Goal: Navigation & Orientation: Find specific page/section

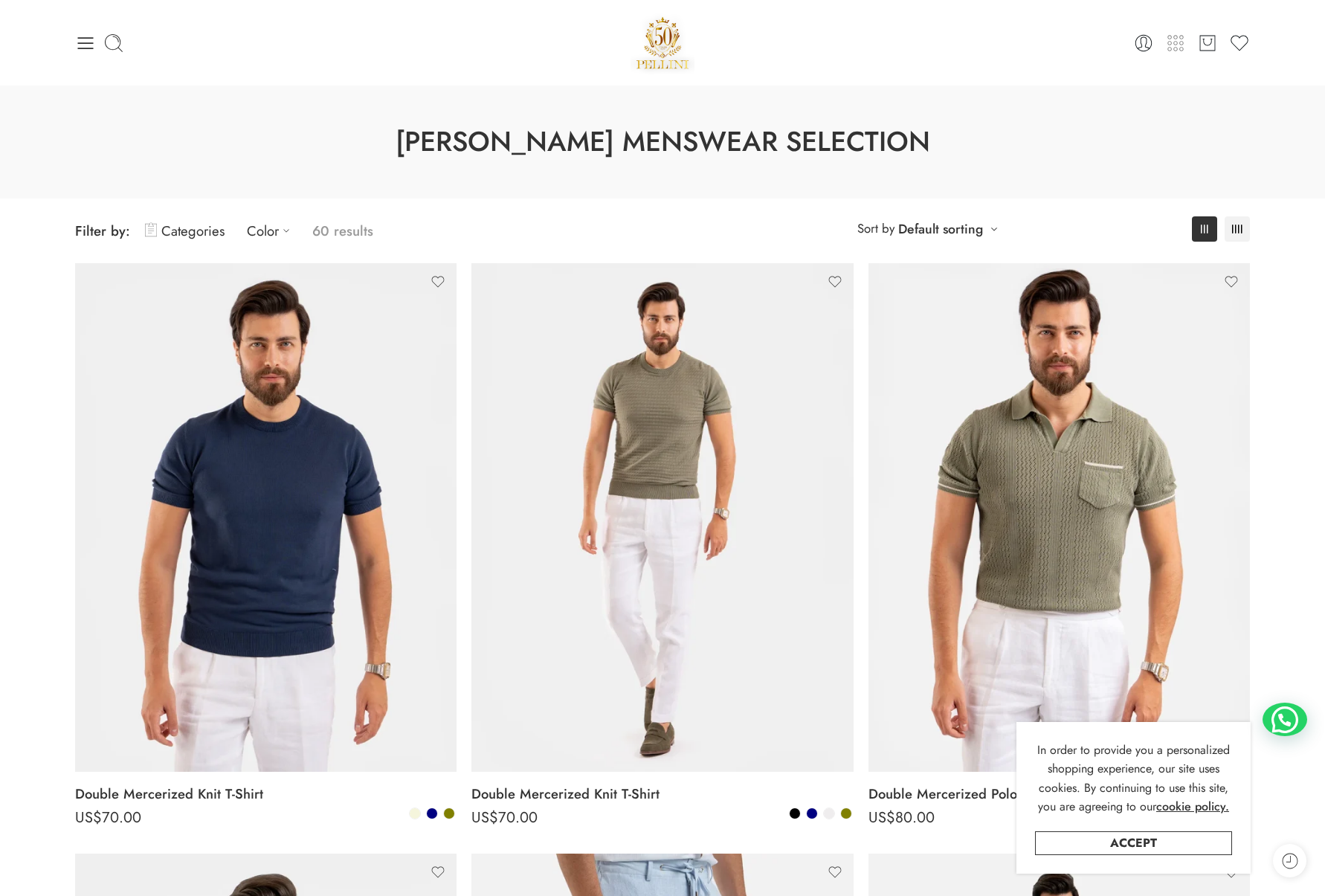
click at [1177, 53] on icon at bounding box center [1175, 43] width 21 height 21
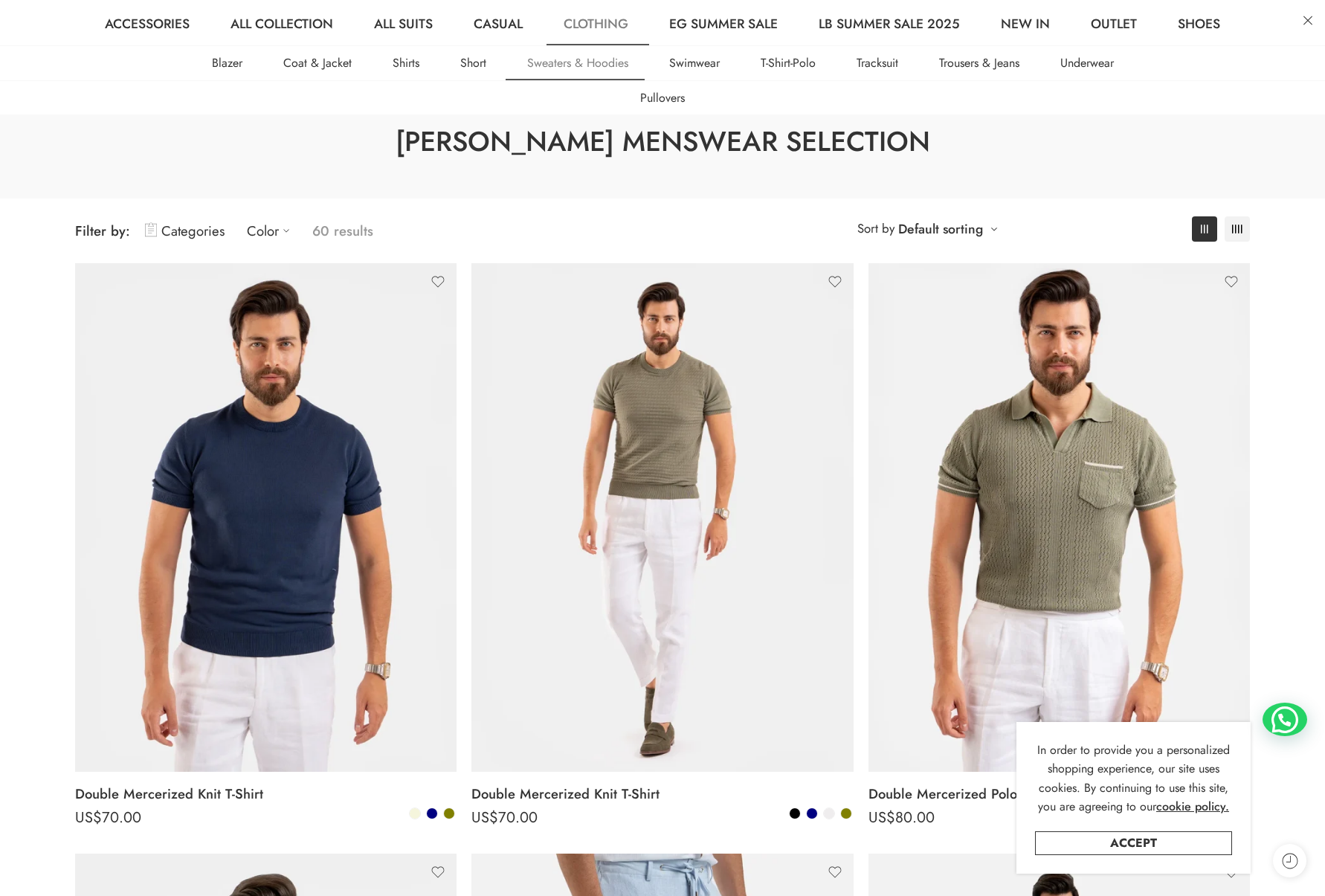
click at [614, 74] on link "Sweaters & Hoodies" at bounding box center [577, 63] width 138 height 34
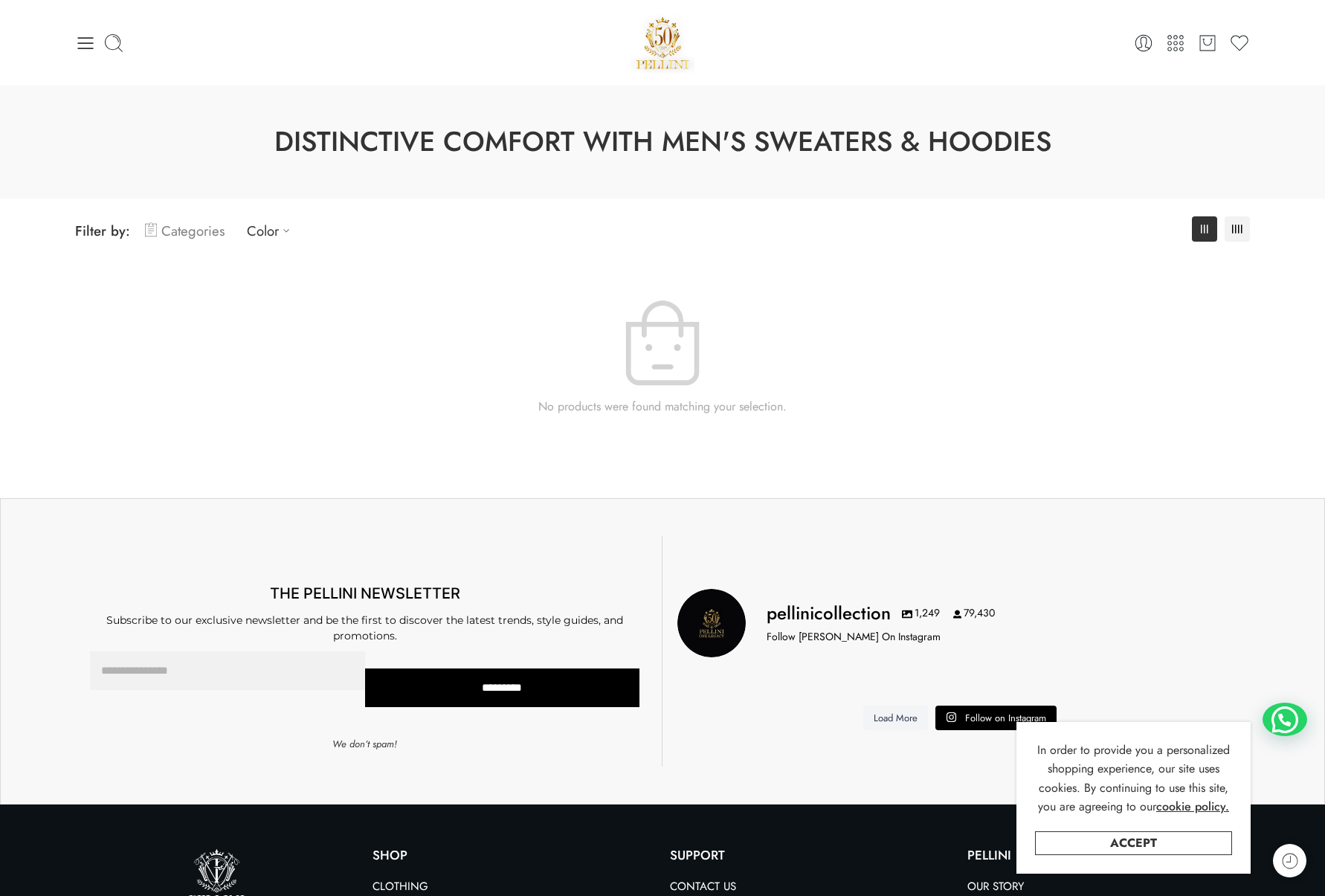
click at [197, 232] on link "Categories" at bounding box center [185, 231] width 80 height 35
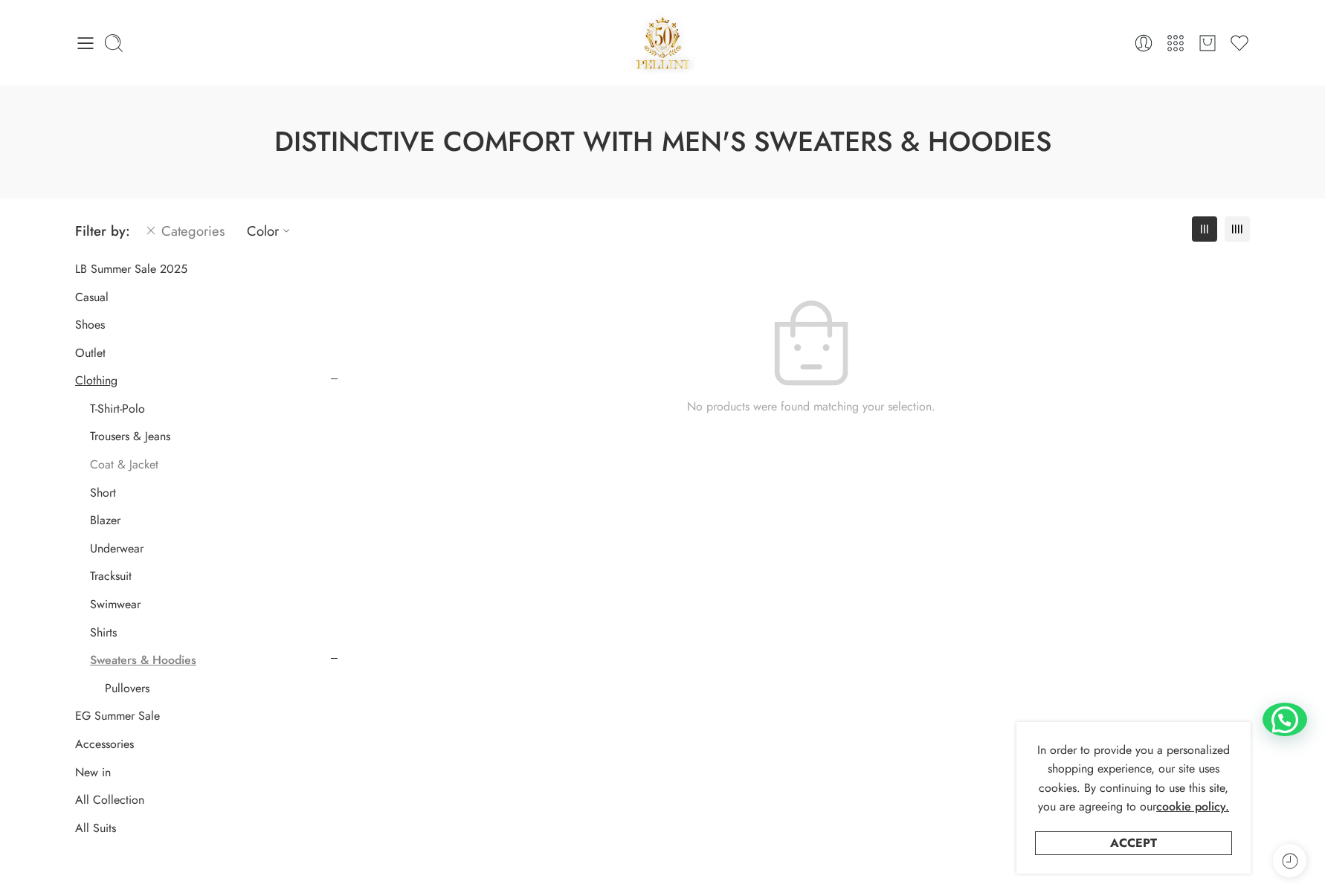
click at [142, 463] on link "Coat & Jacket" at bounding box center [124, 465] width 69 height 15
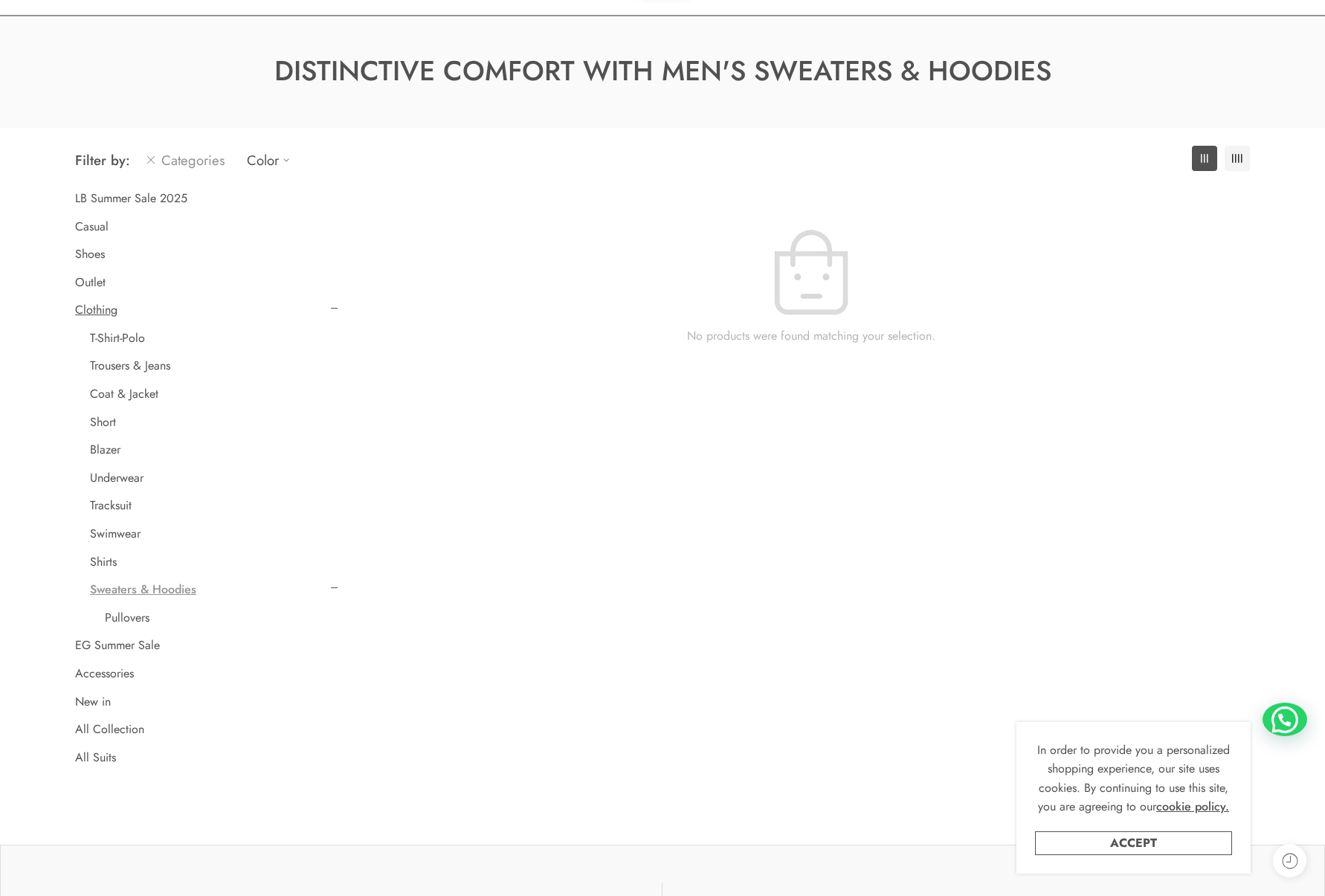
scroll to position [117, 0]
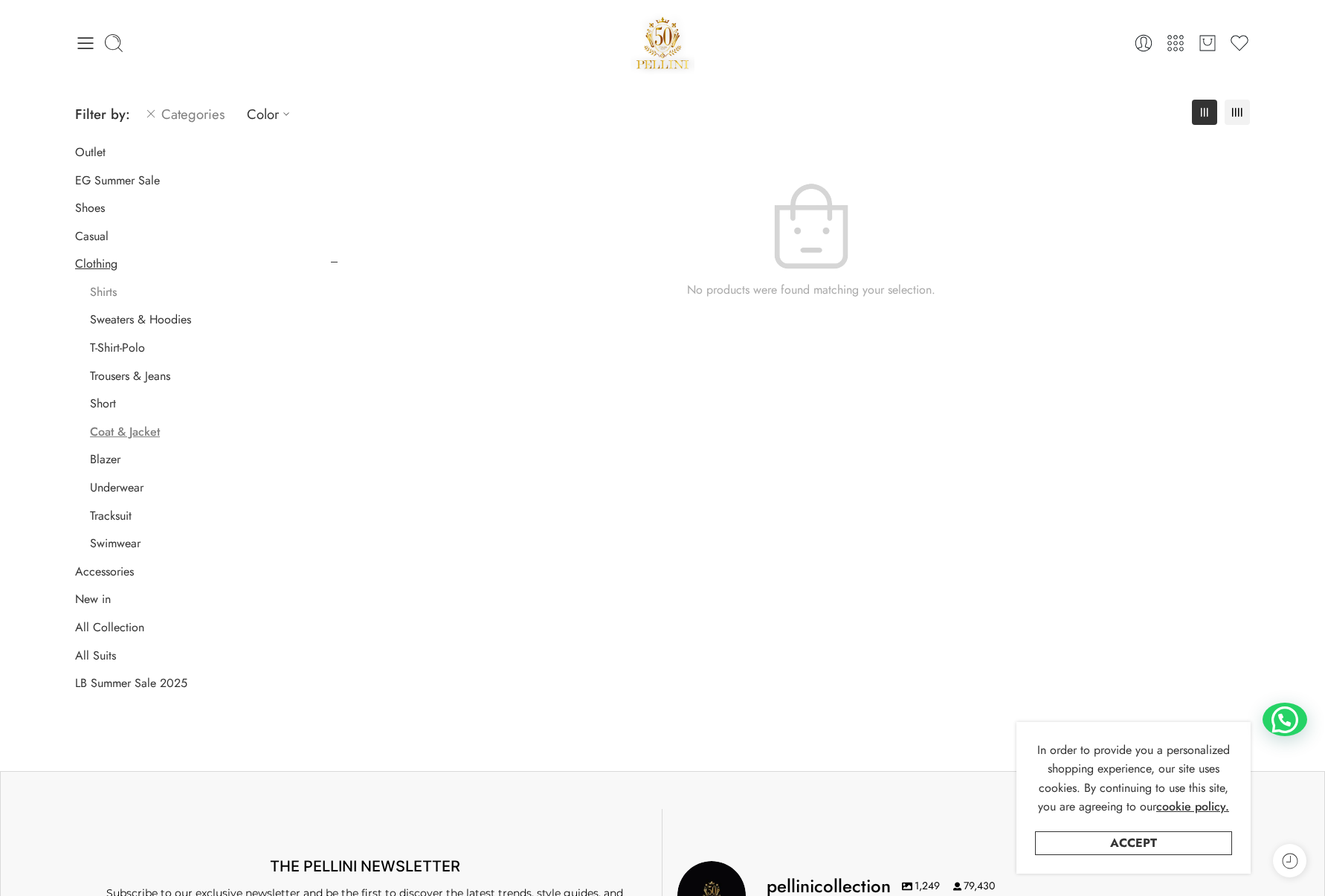
click at [107, 289] on link "Shirts" at bounding box center [103, 292] width 27 height 15
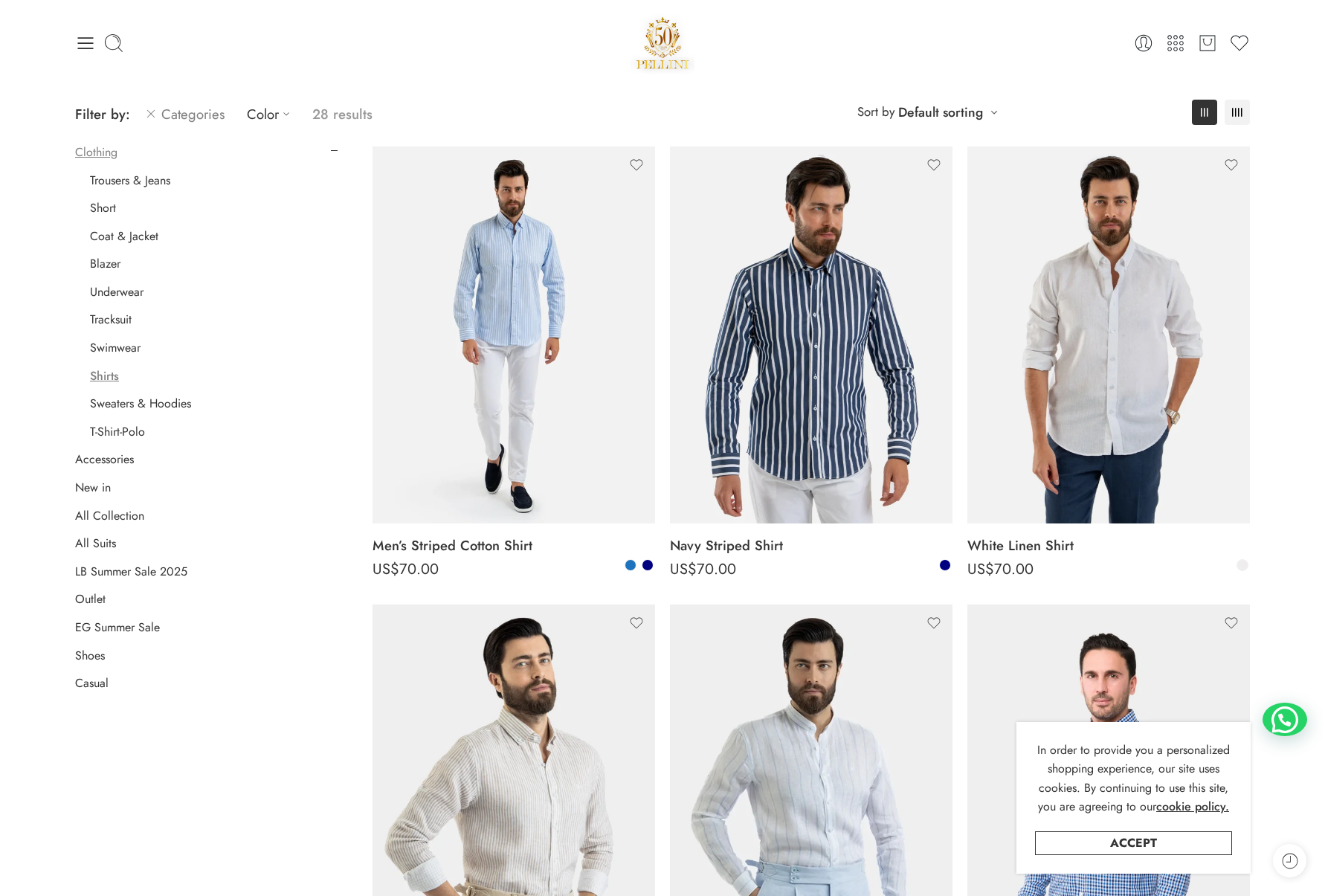
click at [107, 149] on link "Clothing" at bounding box center [97, 153] width 42 height 15
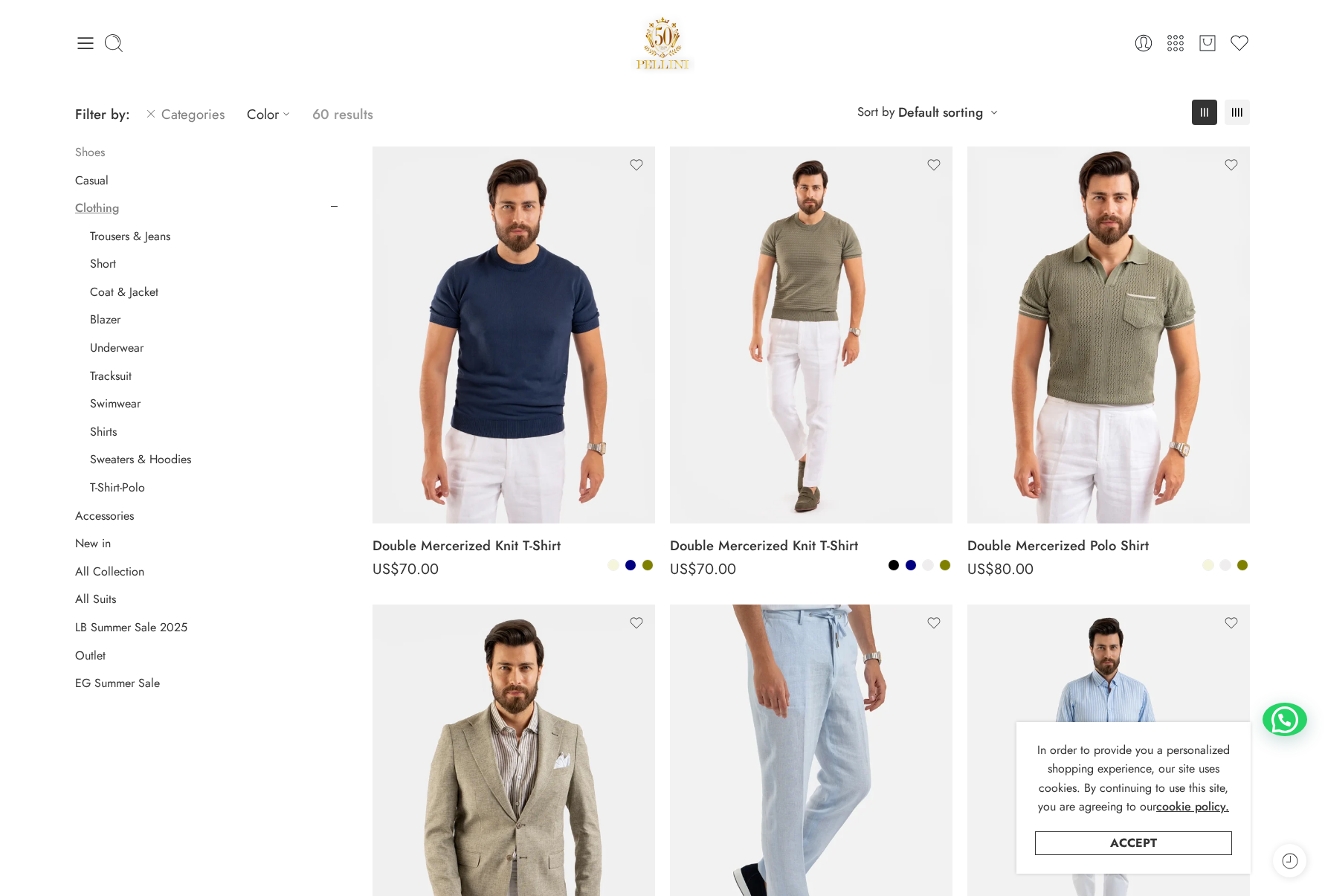
click at [104, 156] on link "Shoes" at bounding box center [90, 153] width 30 height 15
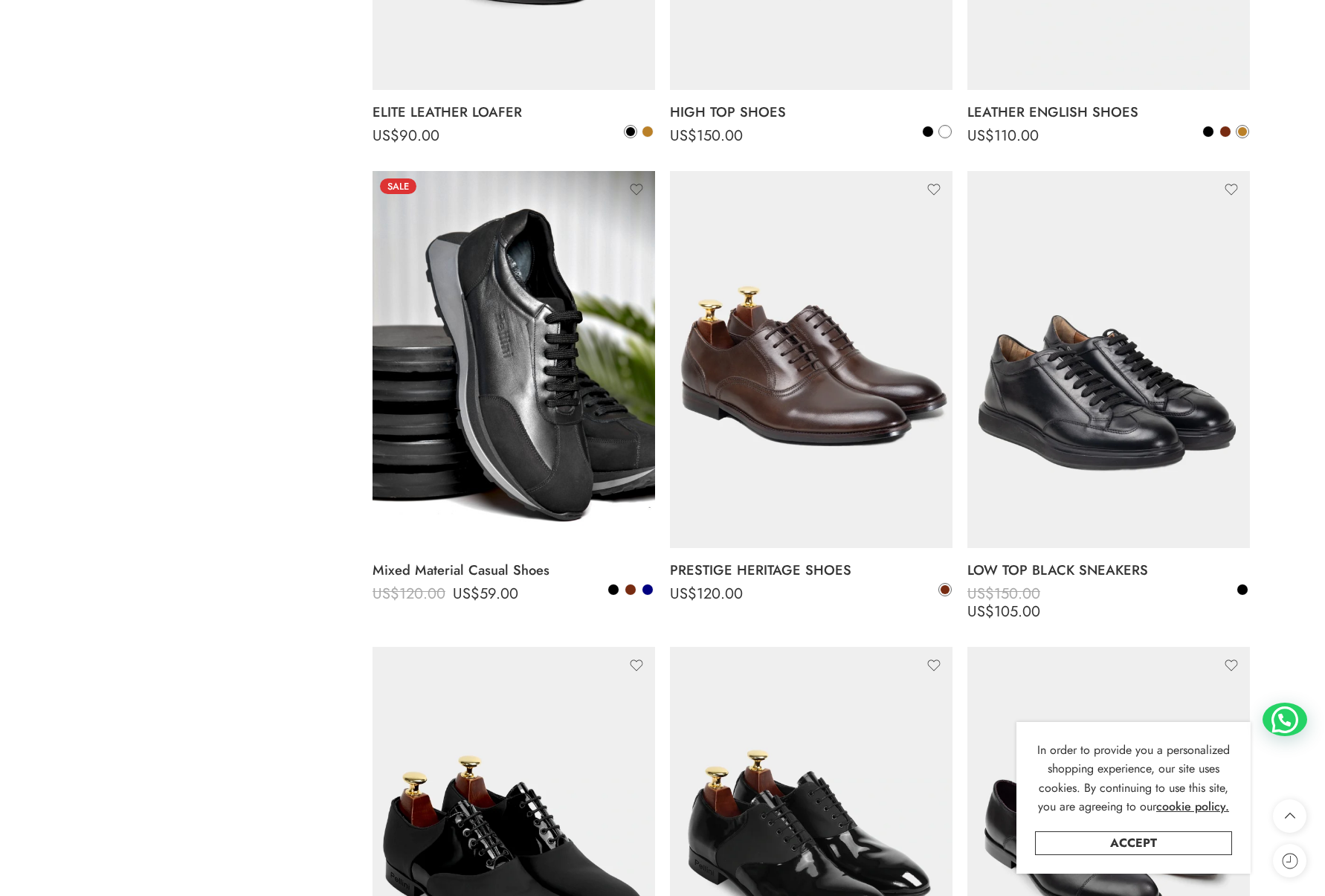
scroll to position [3388, 0]
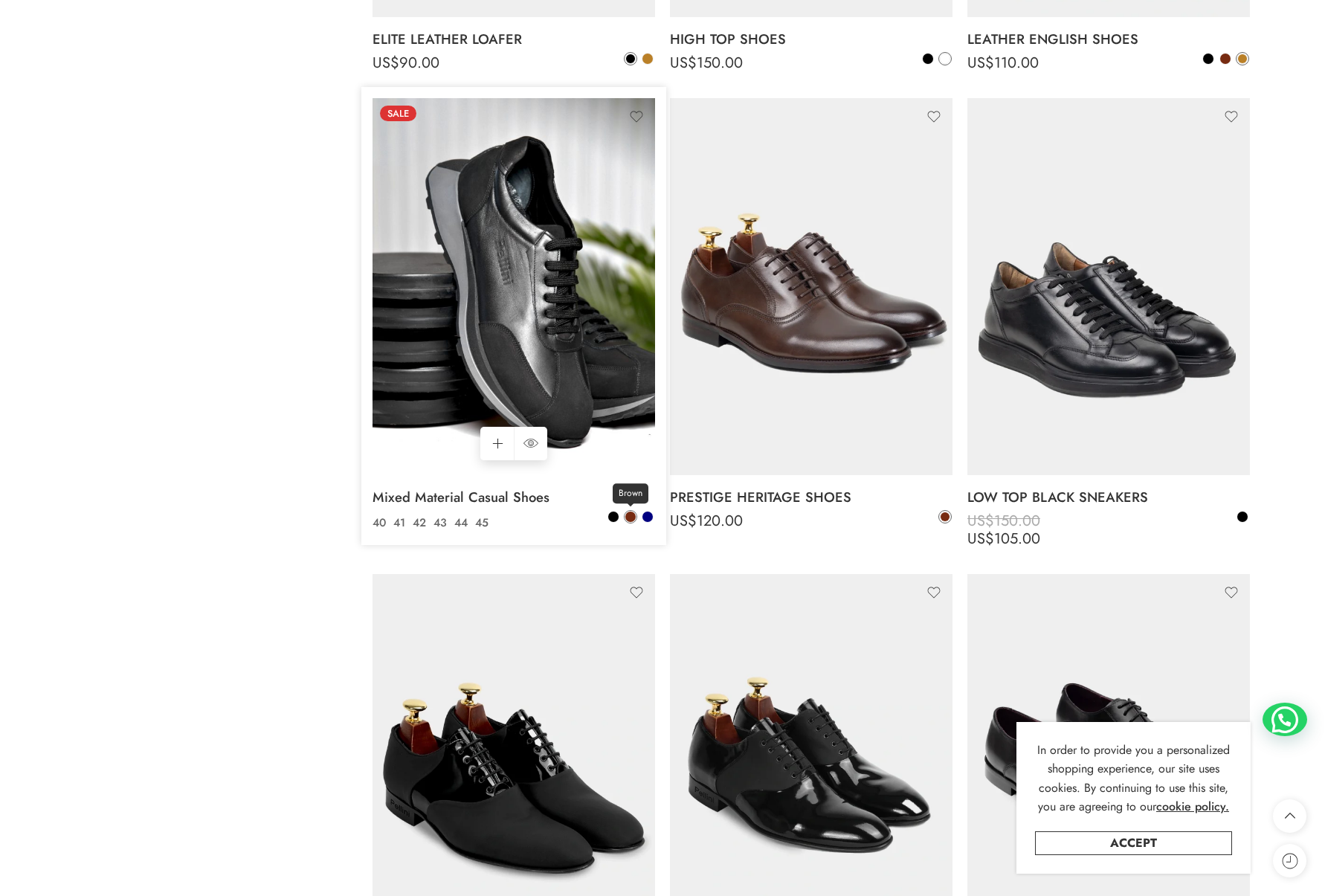
click at [633, 517] on span at bounding box center [631, 516] width 10 height 10
click at [627, 519] on span at bounding box center [631, 516] width 9 height 9
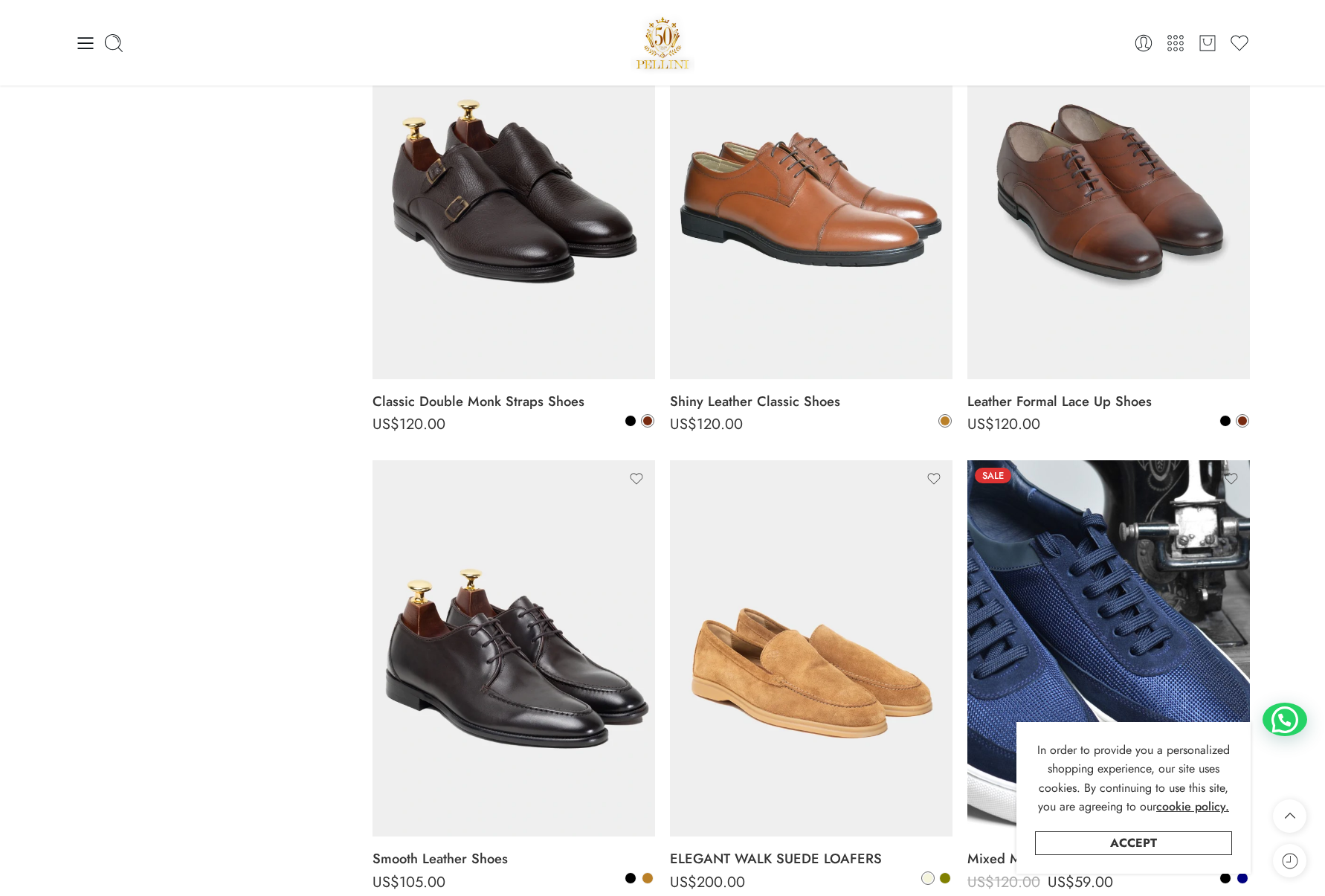
scroll to position [4280, 0]
